Goal: Navigation & Orientation: Find specific page/section

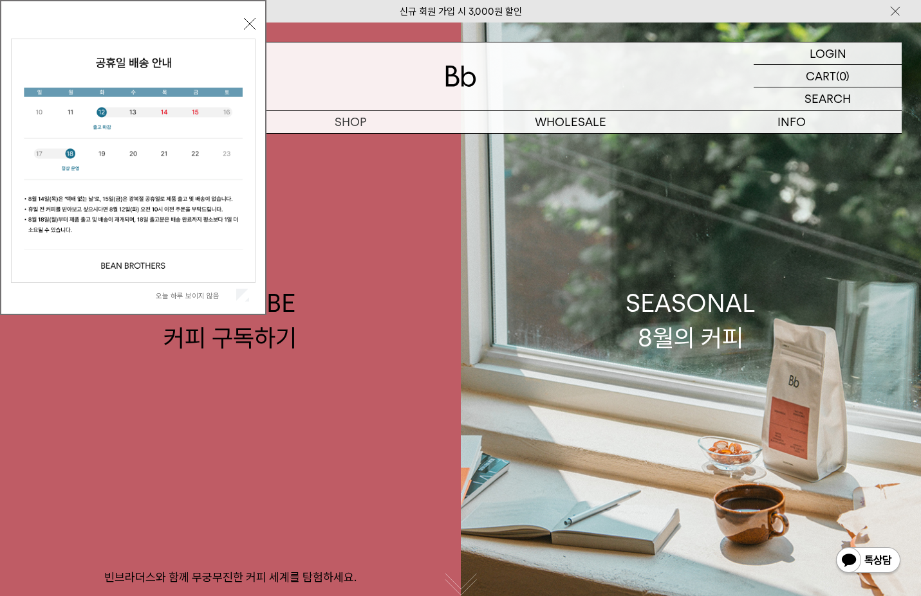
click at [179, 295] on label "오늘 하루 보이지 않음" at bounding box center [195, 295] width 78 height 9
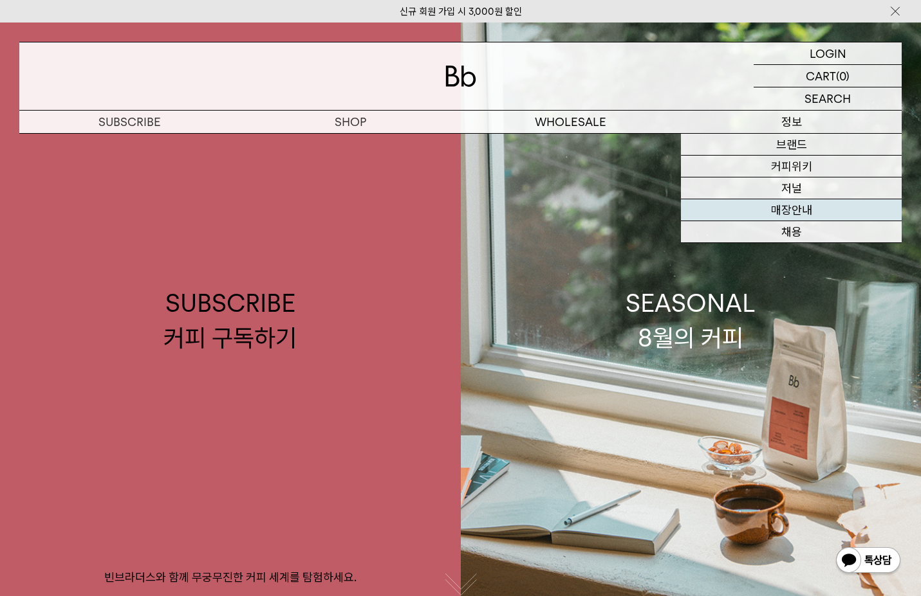
click at [807, 208] on link "매장안내" at bounding box center [791, 210] width 221 height 22
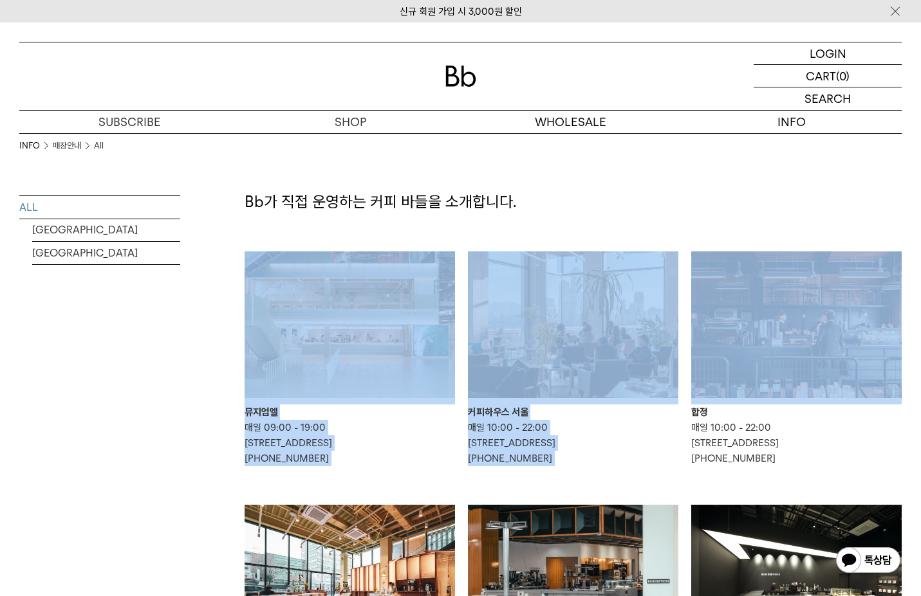
drag, startPoint x: 919, startPoint y: 202, endPoint x: 918, endPoint y: 214, distance: 12.3
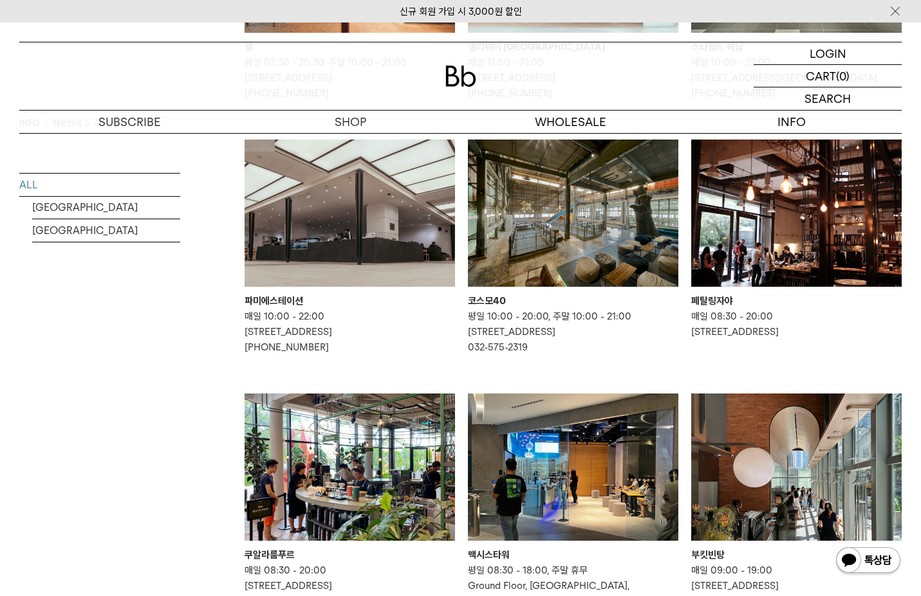
scroll to position [618, 0]
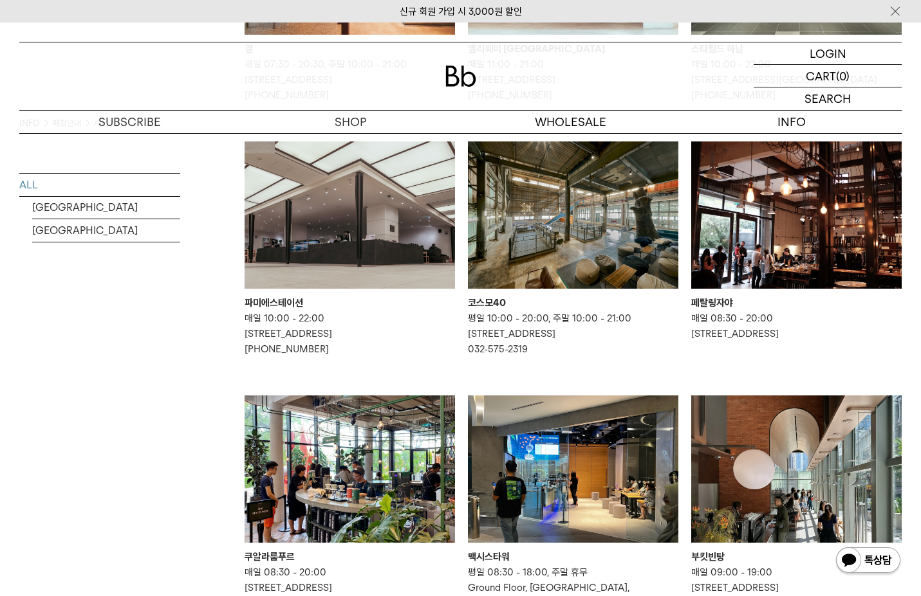
click at [287, 311] on div "파미에스테이션" at bounding box center [349, 302] width 210 height 15
click at [277, 311] on div "파미에스테이션" at bounding box center [349, 302] width 210 height 15
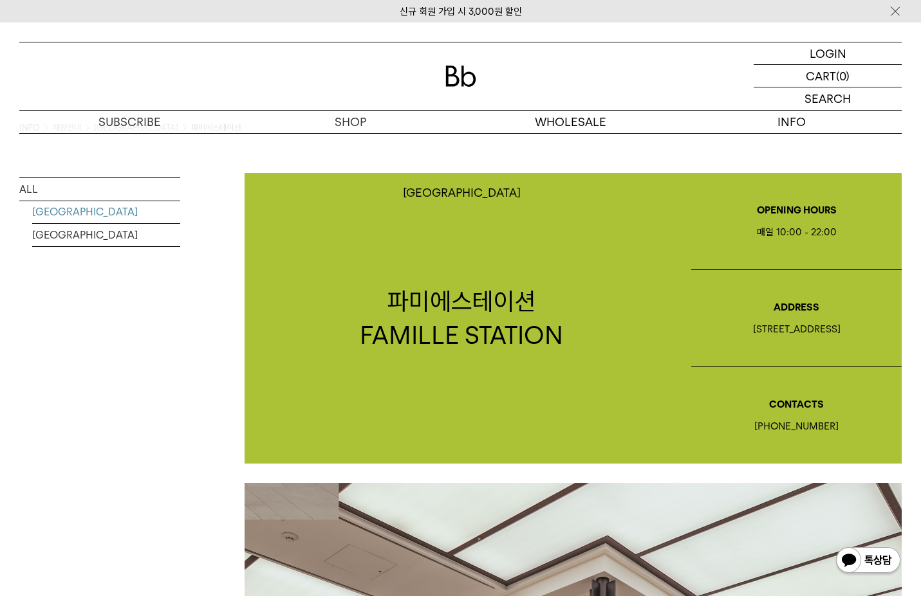
scroll to position [14, 0]
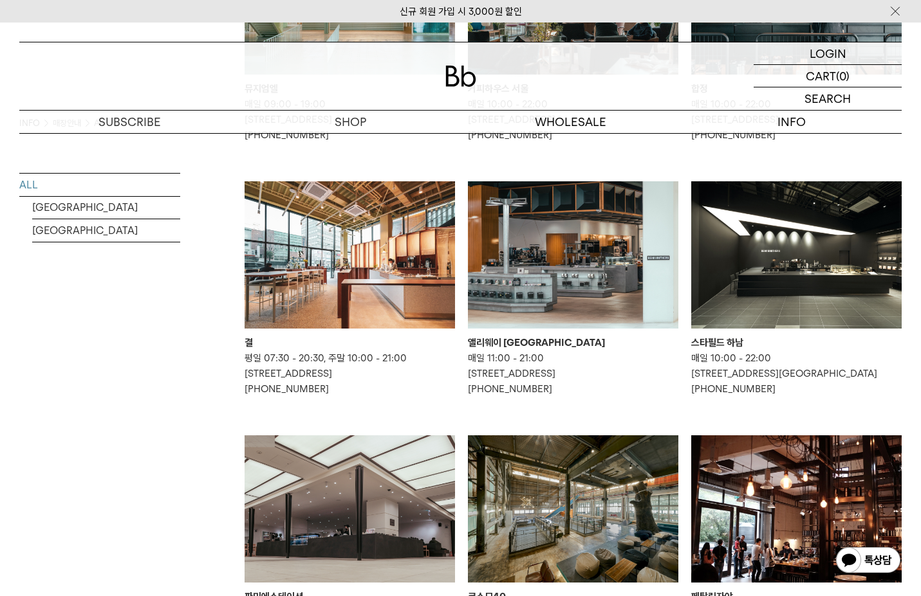
scroll to position [322, 0]
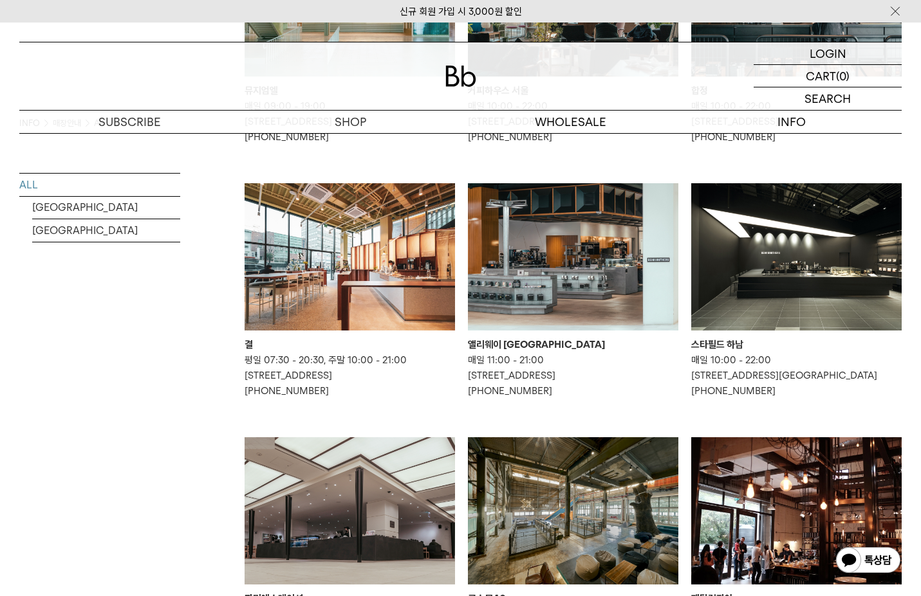
click at [340, 292] on img at bounding box center [349, 256] width 210 height 147
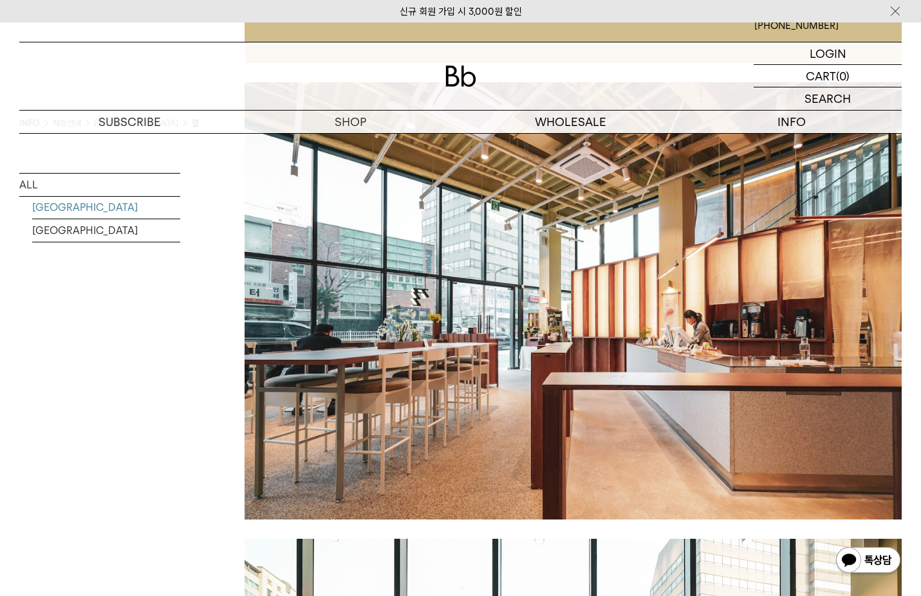
scroll to position [420, 0]
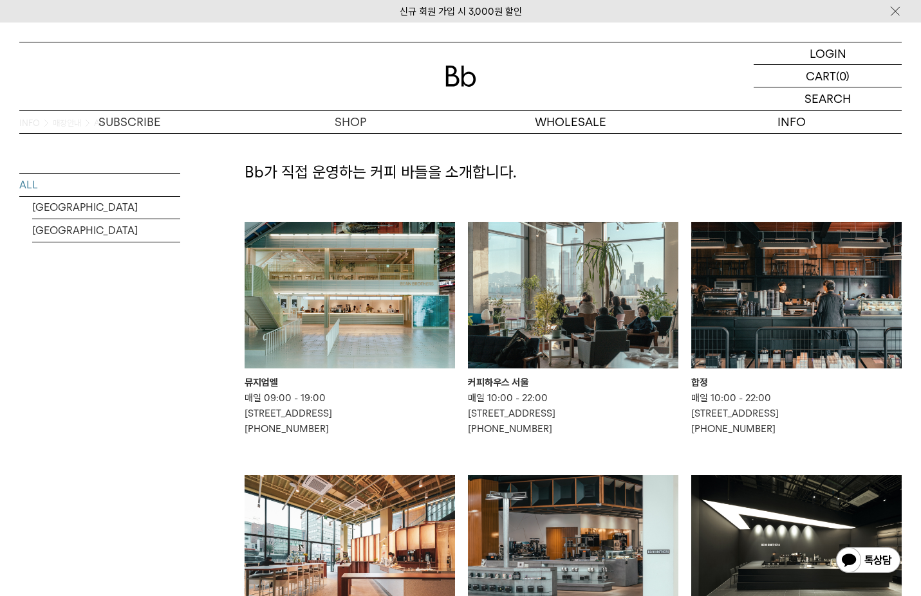
scroll to position [28, 0]
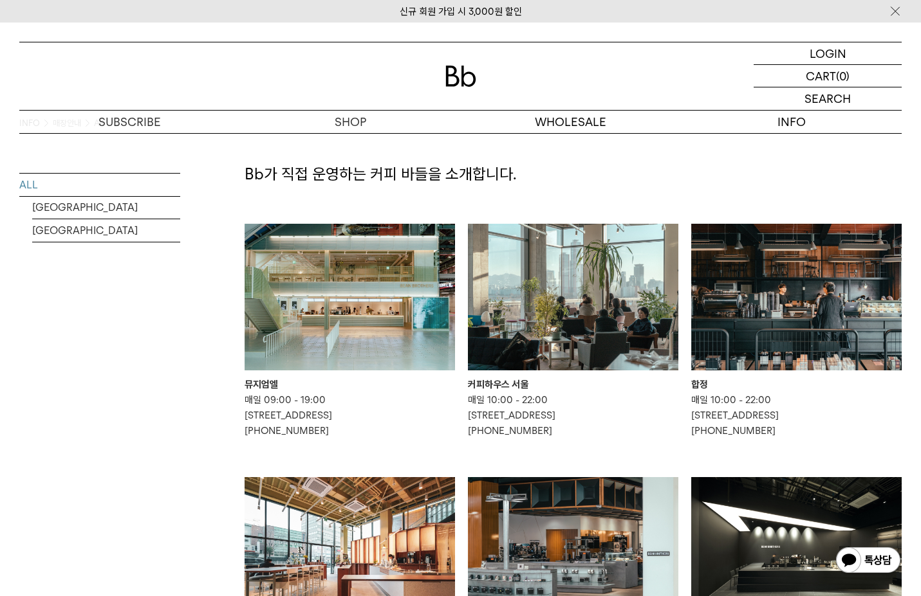
click at [769, 348] on img at bounding box center [796, 297] width 210 height 147
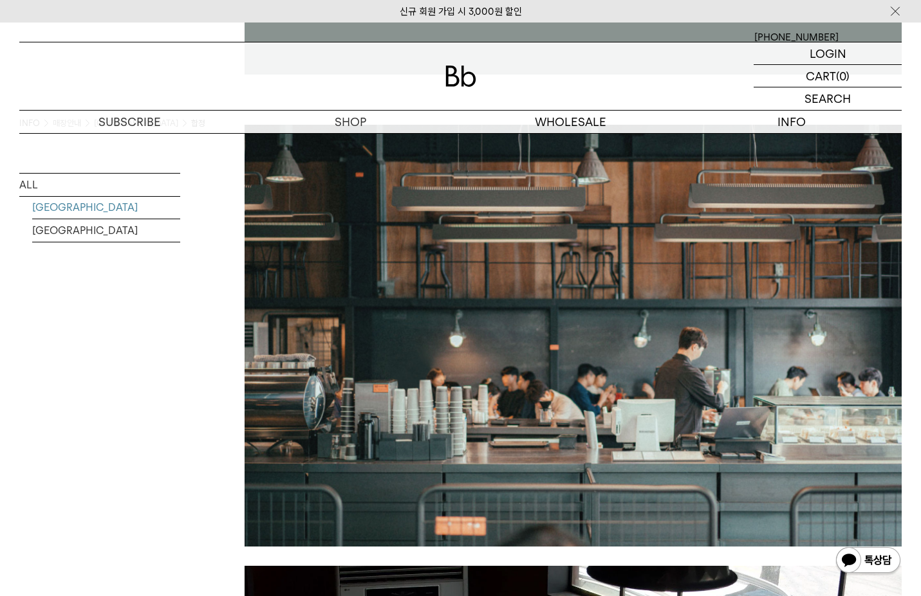
scroll to position [400, 0]
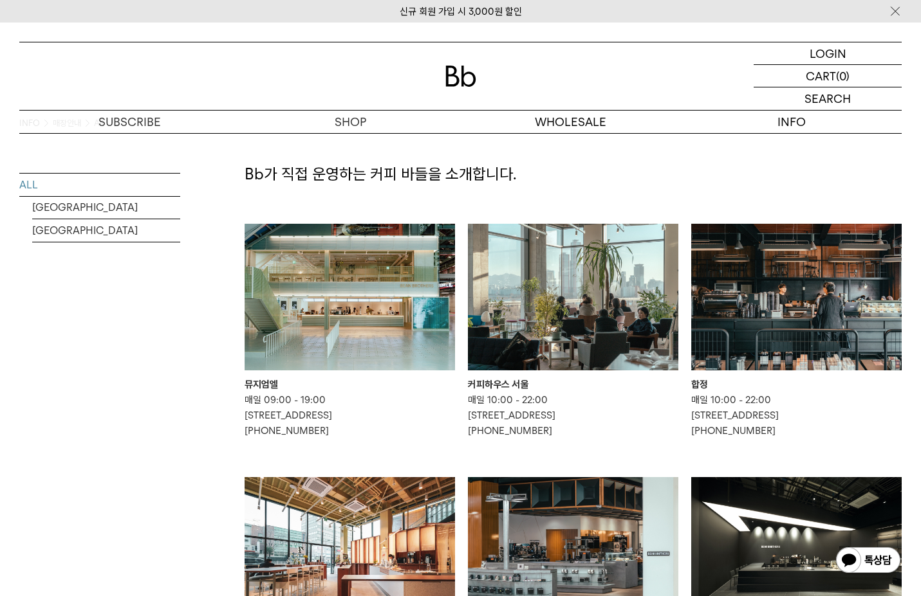
click at [513, 335] on img at bounding box center [573, 297] width 210 height 147
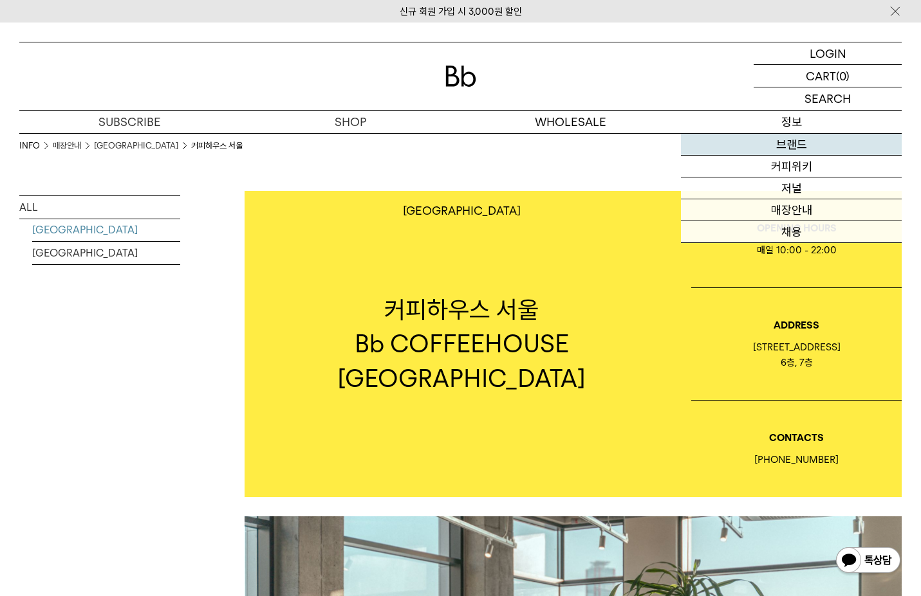
click at [806, 146] on link "브랜드" at bounding box center [791, 145] width 221 height 22
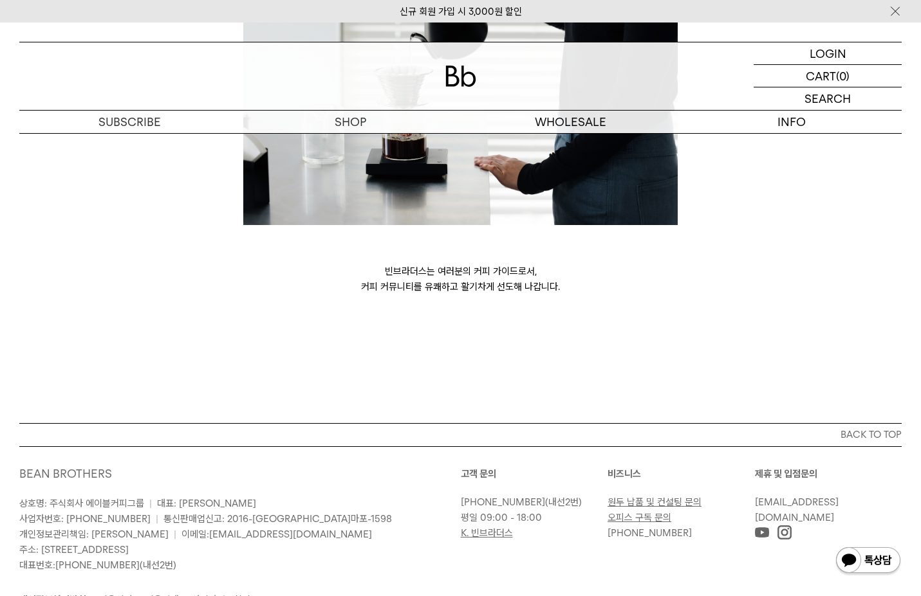
scroll to position [3499, 0]
